Goal: Task Accomplishment & Management: Manage account settings

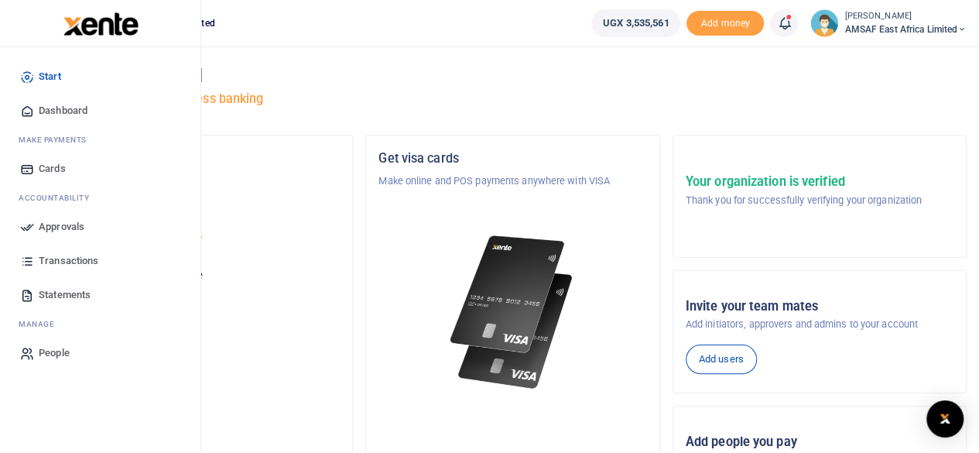
click at [73, 222] on span "Approvals" at bounding box center [62, 226] width 46 height 15
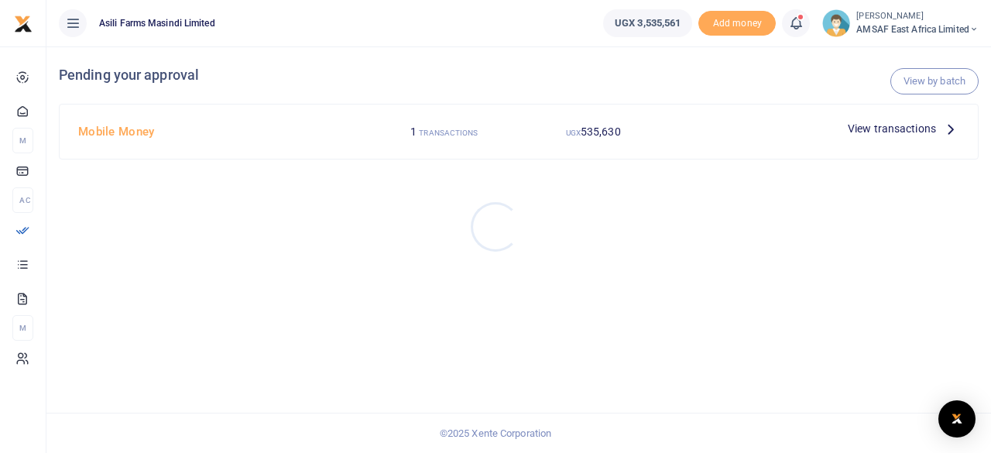
click at [132, 123] on div at bounding box center [495, 226] width 991 height 453
click at [133, 139] on h4 "Mobile Money" at bounding box center [221, 131] width 286 height 17
click at [134, 132] on h4 "Mobile Money" at bounding box center [221, 131] width 286 height 17
click at [565, 131] on div "UGX 535,630" at bounding box center [593, 131] width 149 height 29
click at [571, 130] on small "UGX" at bounding box center [573, 133] width 15 height 9
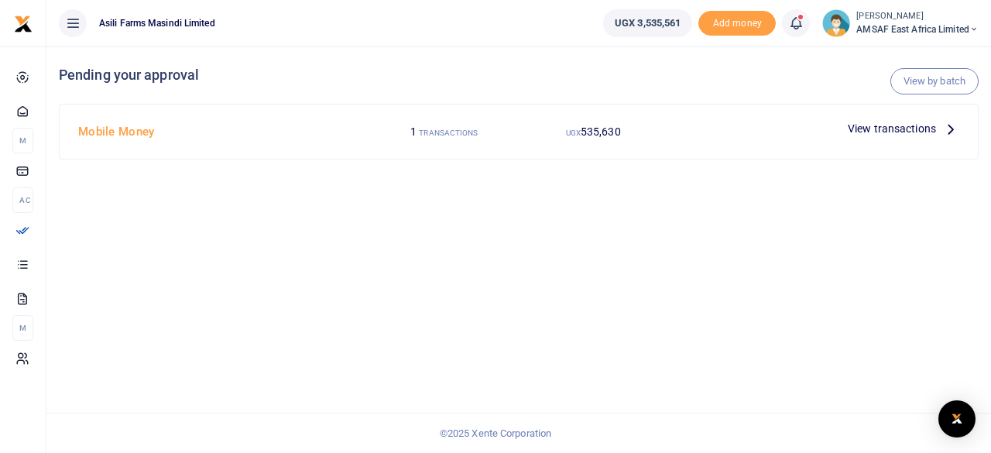
click at [880, 132] on span "View transactions" at bounding box center [892, 128] width 88 height 17
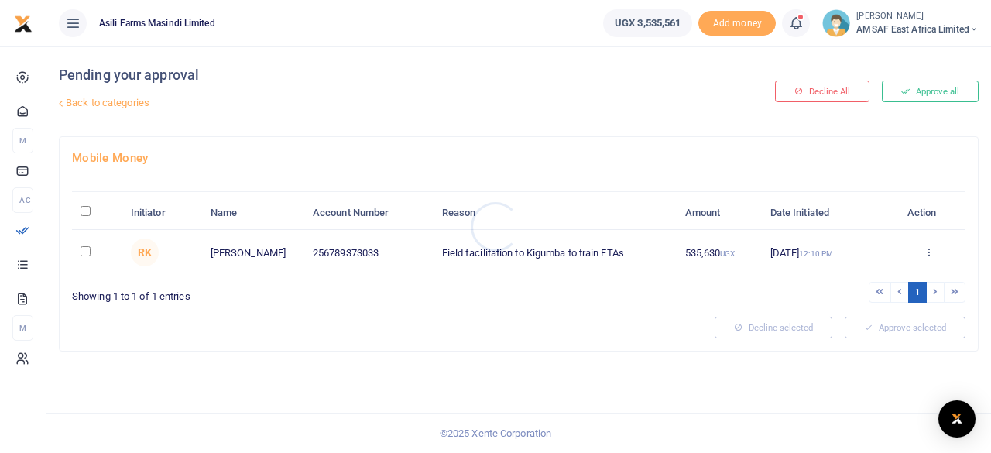
click at [84, 249] on div at bounding box center [495, 226] width 991 height 453
click at [85, 252] on input "checkbox" at bounding box center [86, 251] width 10 height 10
checkbox input "true"
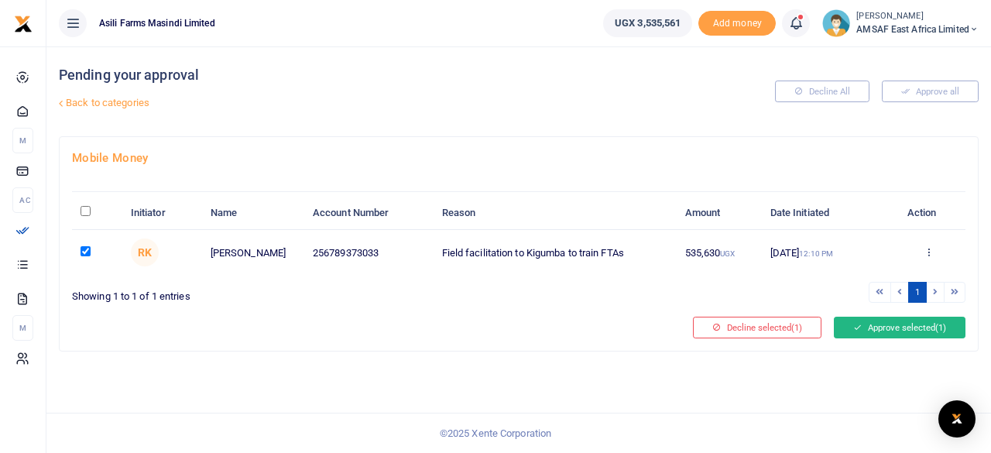
click at [863, 329] on button "Approve selected (1)" at bounding box center [900, 328] width 132 height 22
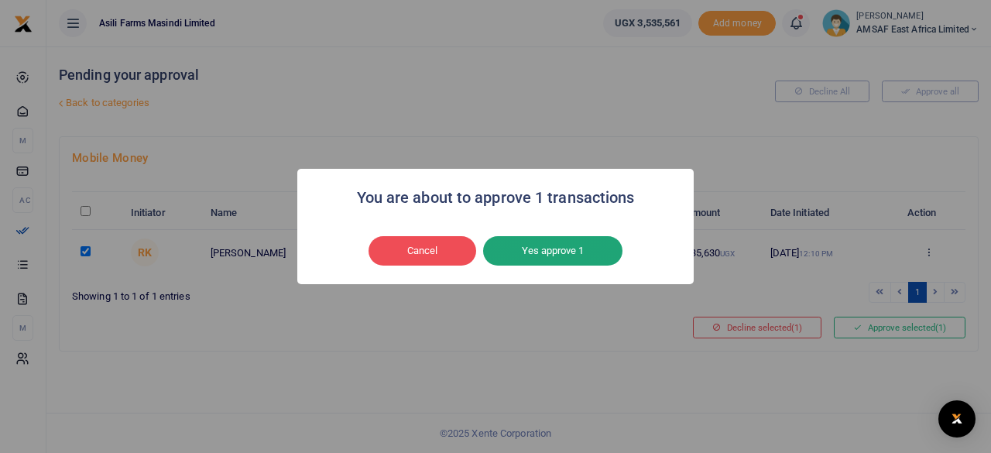
click at [562, 255] on button "Yes approve 1" at bounding box center [552, 250] width 139 height 29
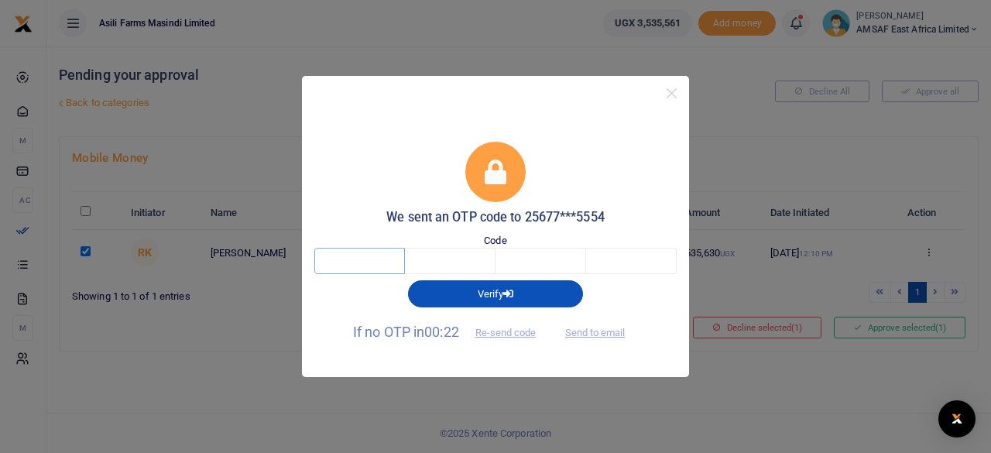
click at [395, 264] on input "text" at bounding box center [359, 261] width 91 height 26
type input "5"
type input "1"
type input "0"
type input "1"
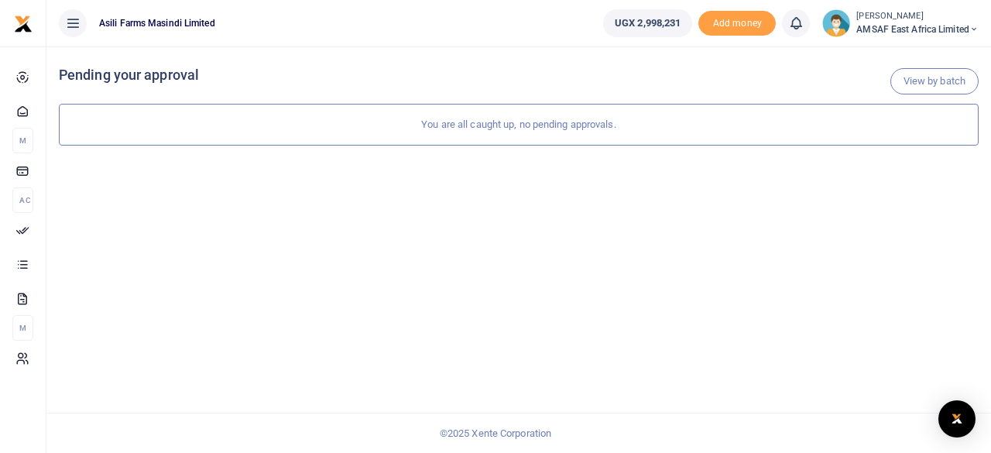
click at [265, 117] on div "You are all caught up, no pending approvals." at bounding box center [519, 125] width 920 height 42
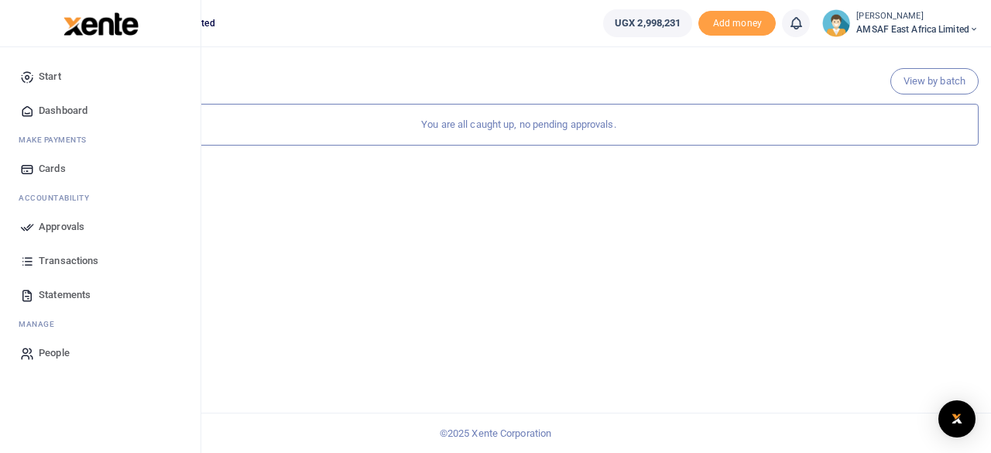
click at [68, 231] on span "Approvals" at bounding box center [62, 226] width 46 height 15
click at [62, 228] on span "Approvals" at bounding box center [62, 226] width 46 height 15
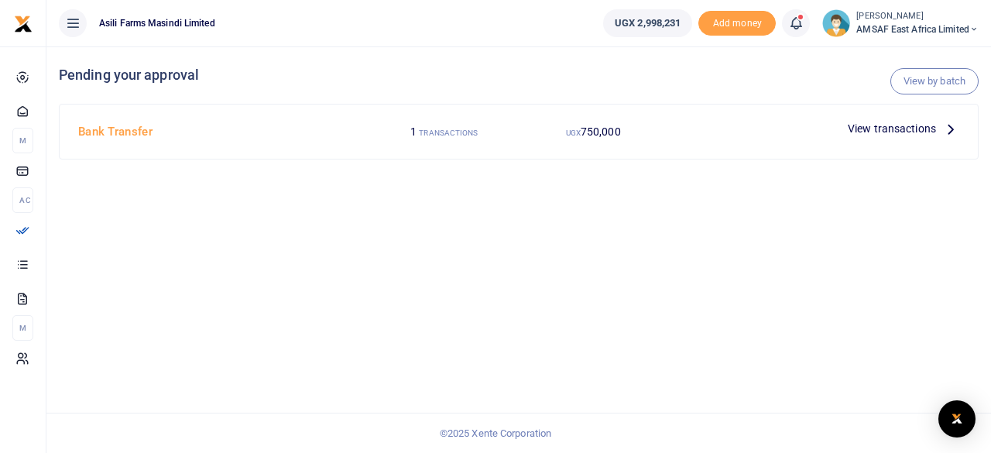
click at [463, 132] on small "TRANSACTIONS" at bounding box center [448, 133] width 59 height 9
click at [887, 130] on span "View transactions" at bounding box center [892, 128] width 88 height 17
